Goal: Task Accomplishment & Management: Use online tool/utility

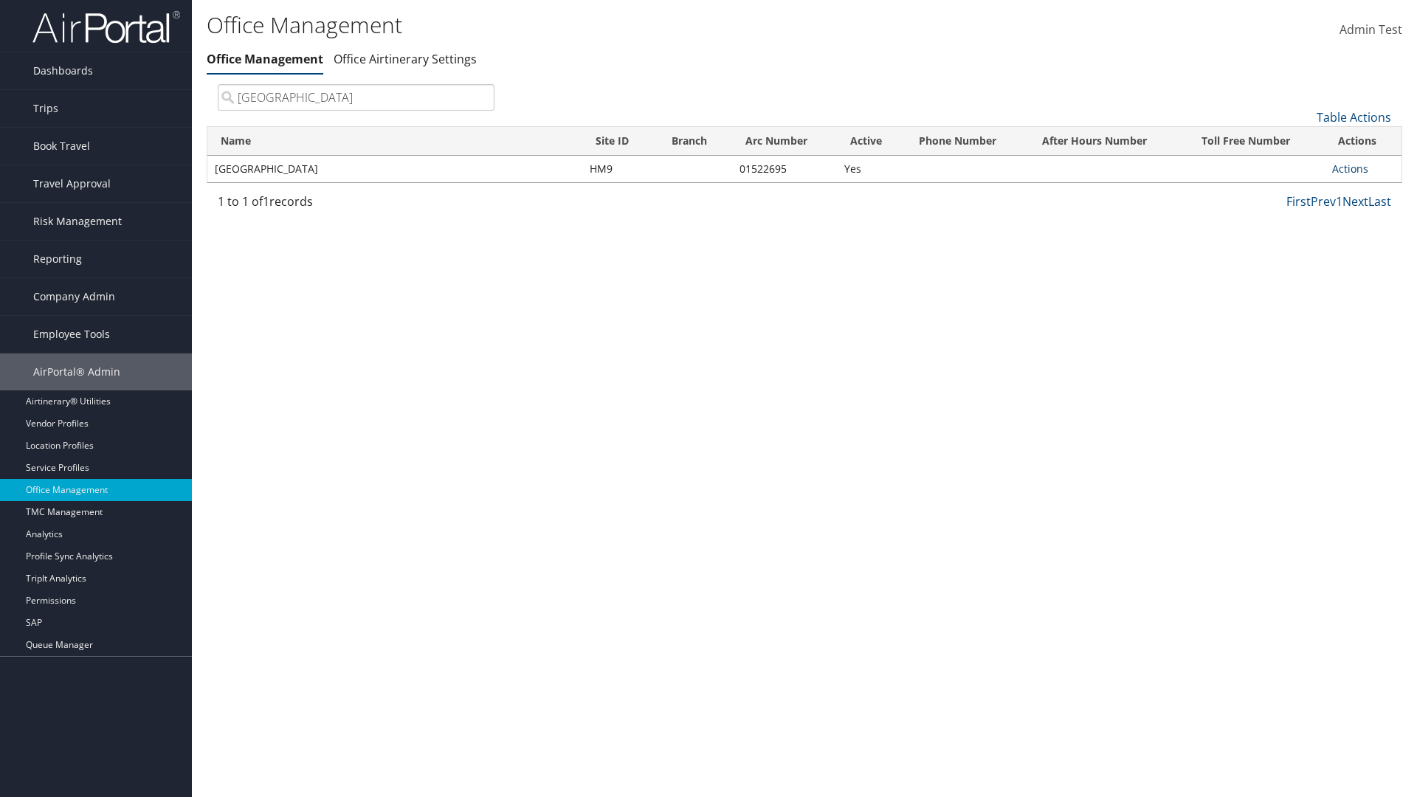
type input "[GEOGRAPHIC_DATA]"
click at [1350, 168] on link "Actions" at bounding box center [1350, 169] width 36 height 14
click at [0, 0] on link "Manage Office Queues" at bounding box center [0, 0] width 0 height 0
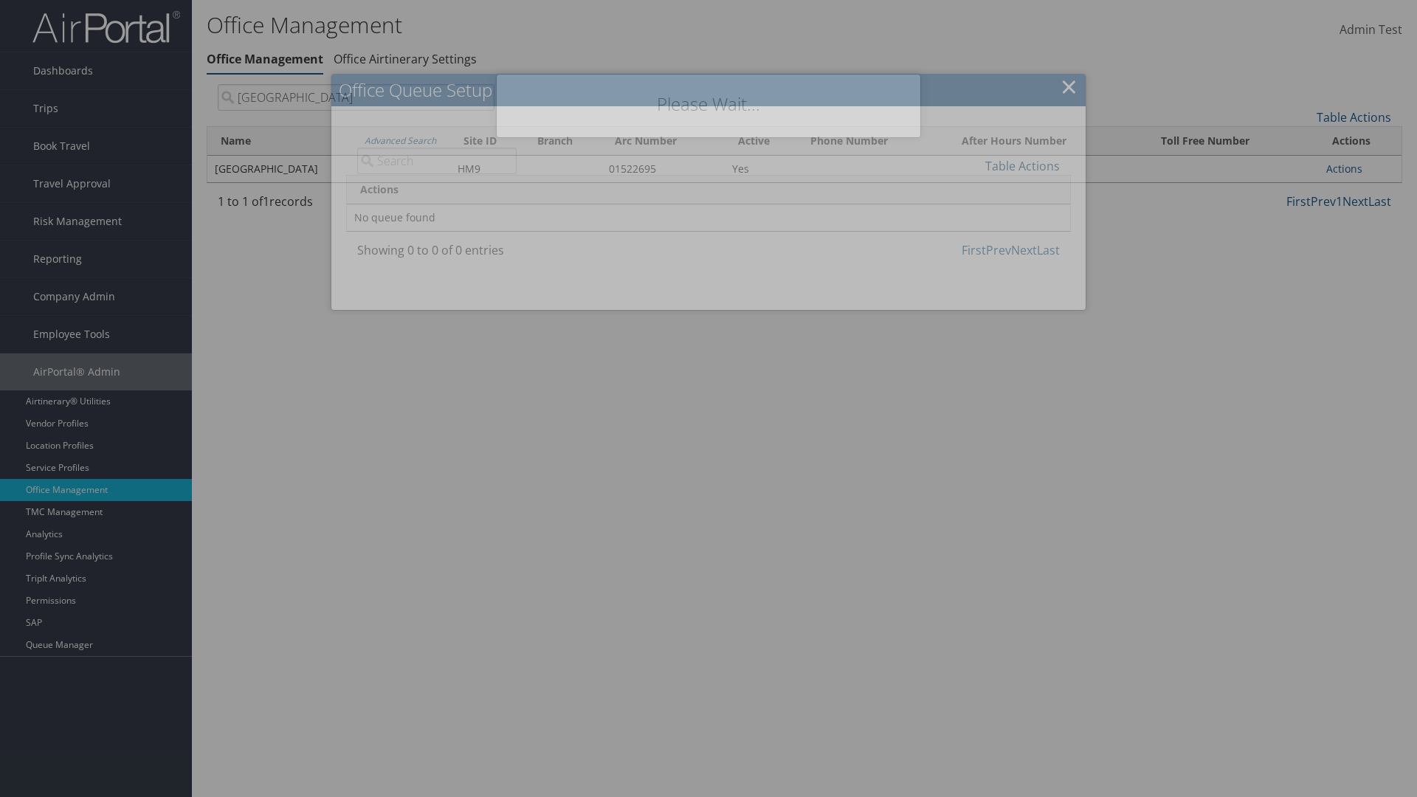
click at [1022, 165] on link "Table Actions" at bounding box center [1022, 166] width 75 height 16
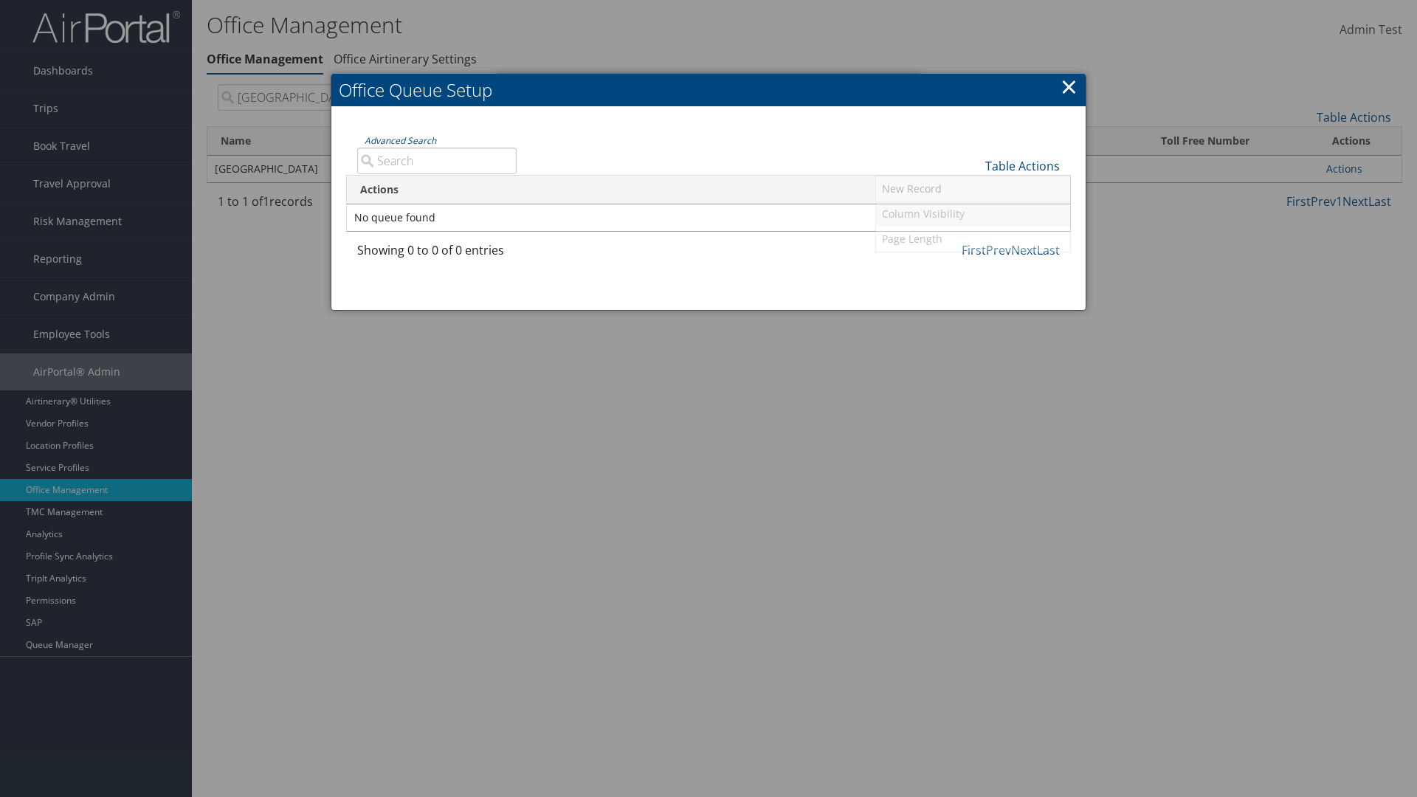
click at [973, 213] on link "Column Visibility" at bounding box center [973, 213] width 194 height 25
